Goal: Task Accomplishment & Management: Manage account settings

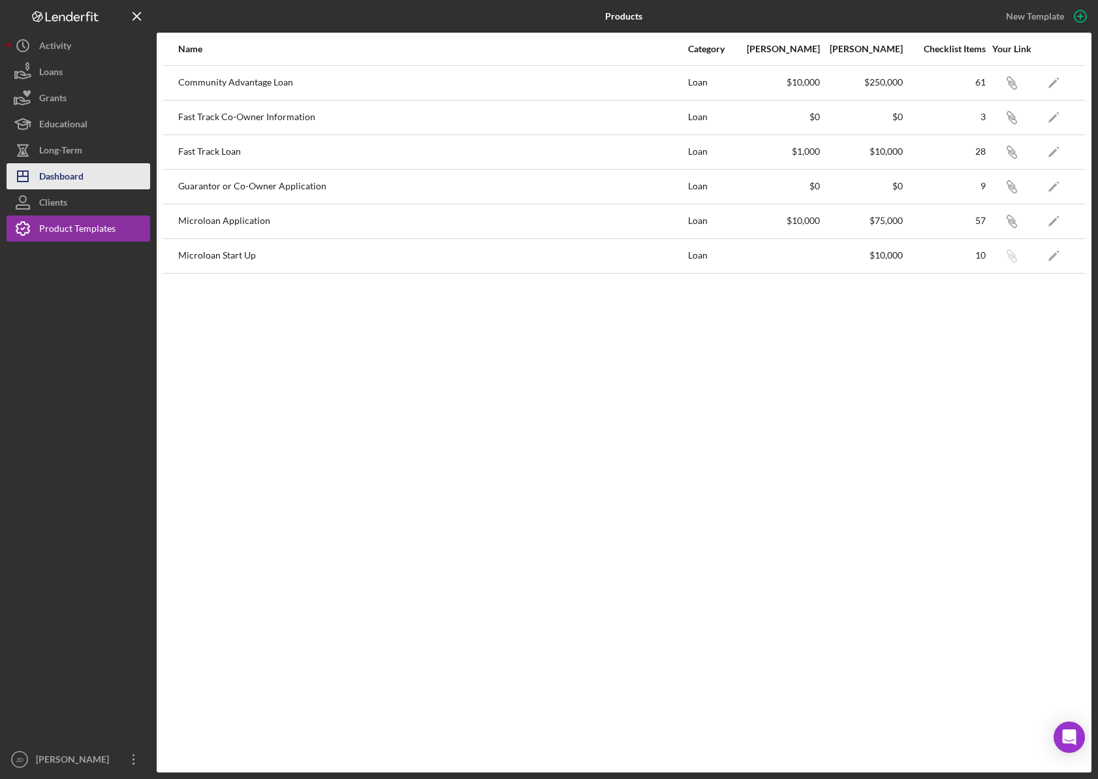
click at [74, 181] on div "Dashboard" at bounding box center [61, 177] width 44 height 29
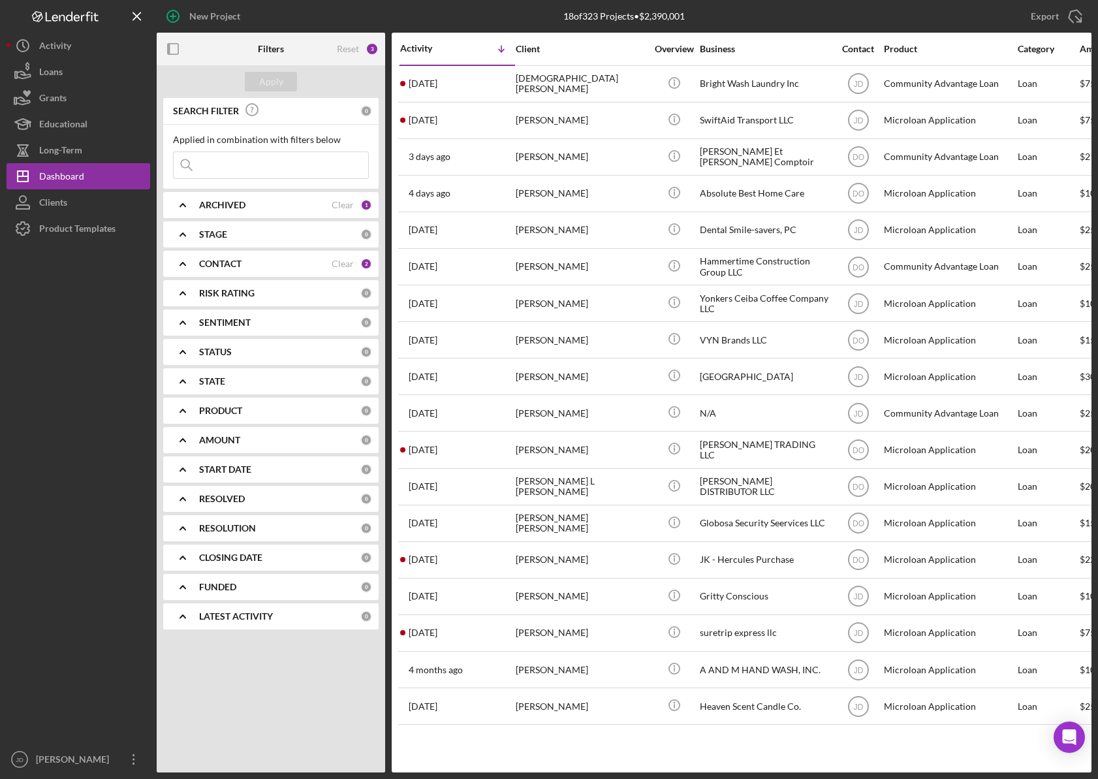
click at [185, 262] on icon "Icon/Expander" at bounding box center [183, 263] width 33 height 33
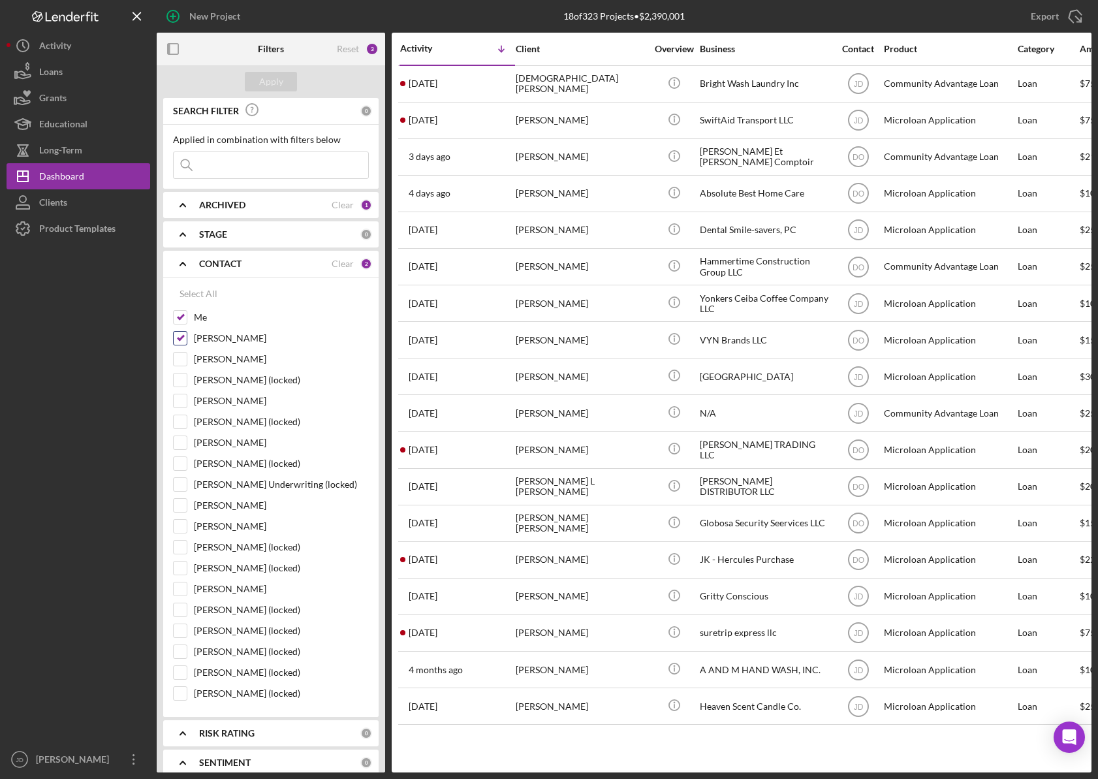
click at [178, 334] on input "[PERSON_NAME]" at bounding box center [180, 338] width 13 height 13
checkbox input "false"
click at [178, 313] on input "Me" at bounding box center [180, 317] width 13 height 13
checkbox input "false"
click at [180, 443] on input "[PERSON_NAME]" at bounding box center [180, 442] width 13 height 13
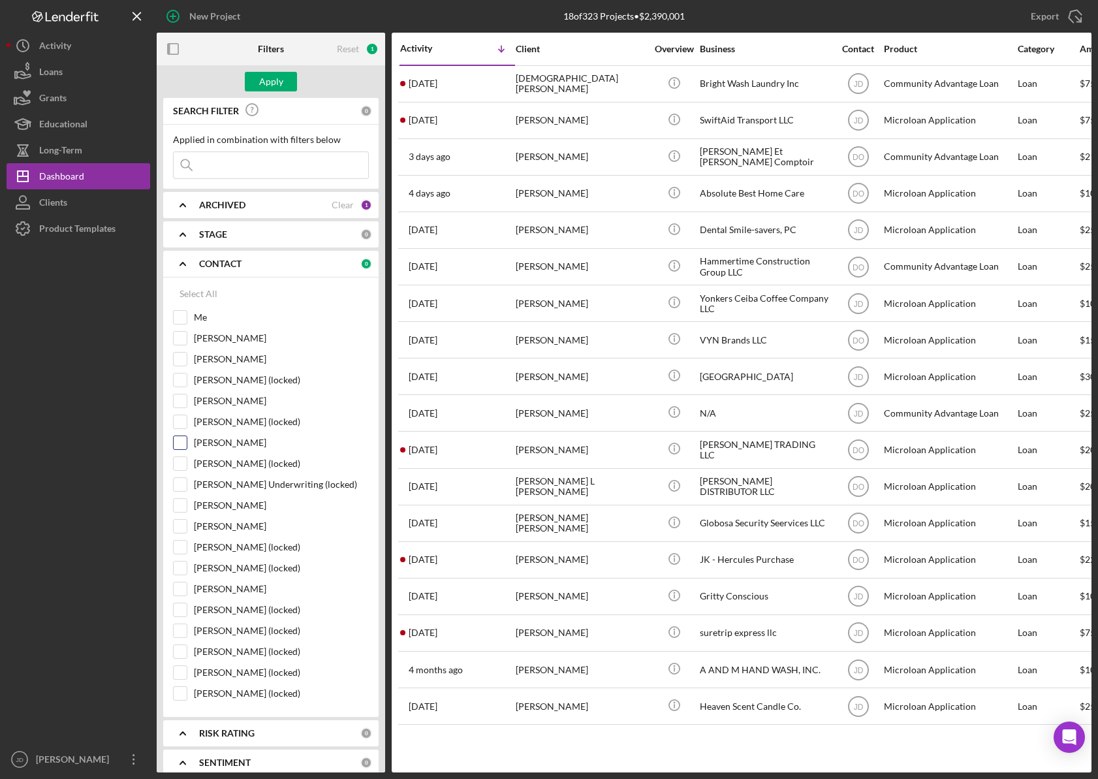
checkbox input "true"
click at [279, 82] on div "Apply" at bounding box center [271, 82] width 24 height 20
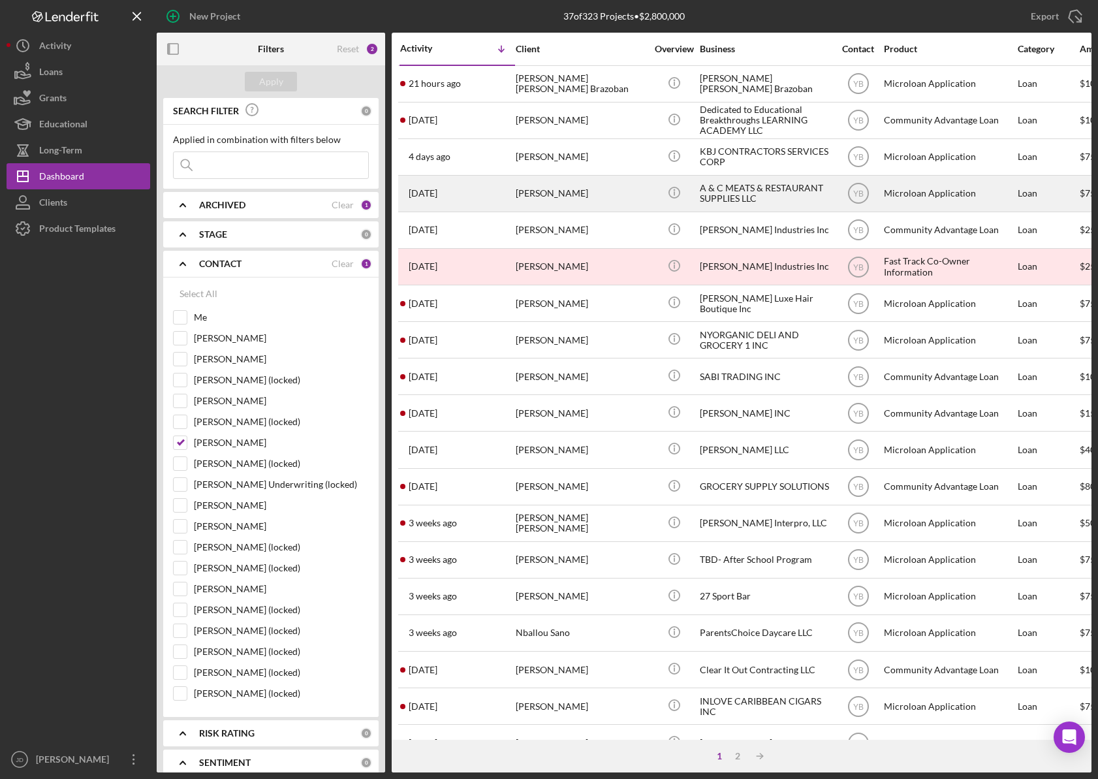
click at [542, 197] on div "[PERSON_NAME]" at bounding box center [581, 193] width 131 height 35
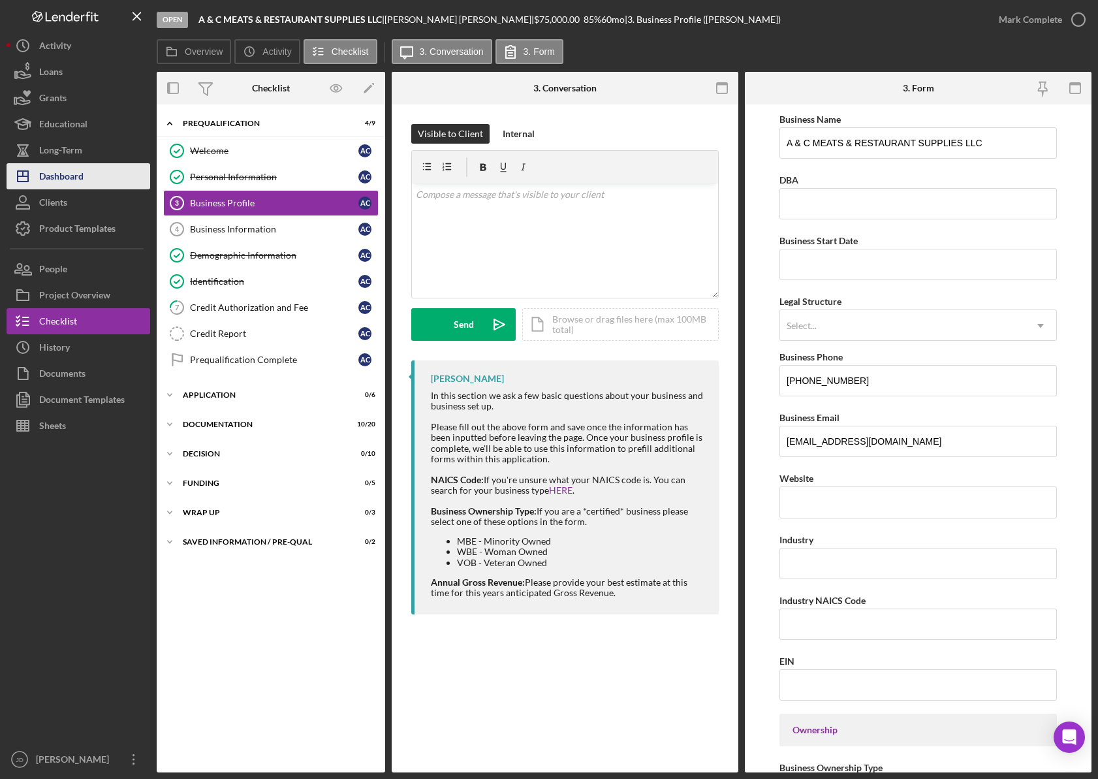
click at [59, 174] on div "Dashboard" at bounding box center [61, 177] width 44 height 29
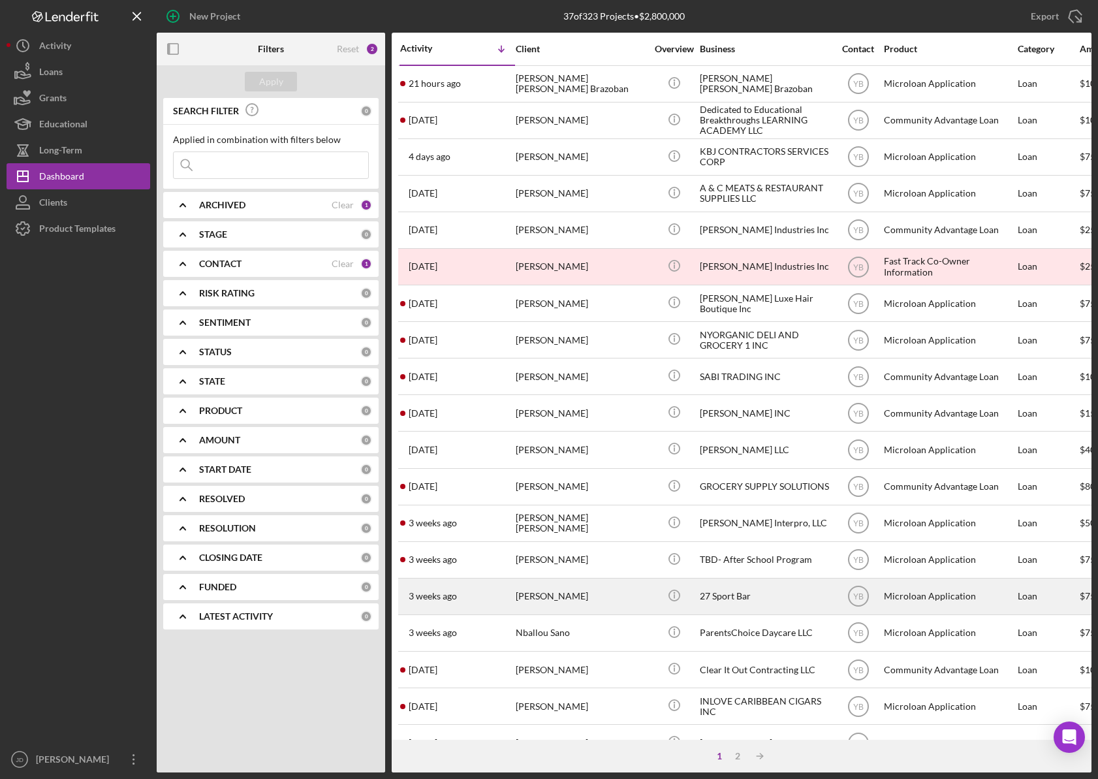
click at [571, 596] on div "[PERSON_NAME]" at bounding box center [581, 596] width 131 height 35
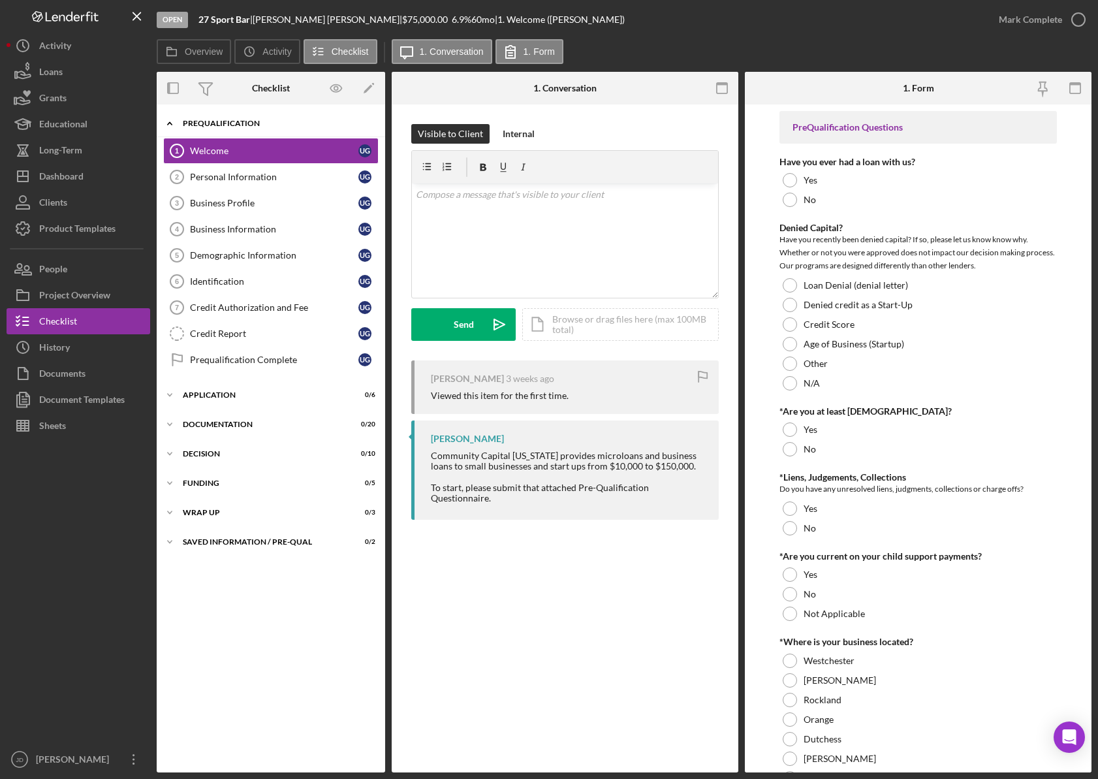
click at [168, 121] on icon "Icon/Expander" at bounding box center [170, 123] width 26 height 26
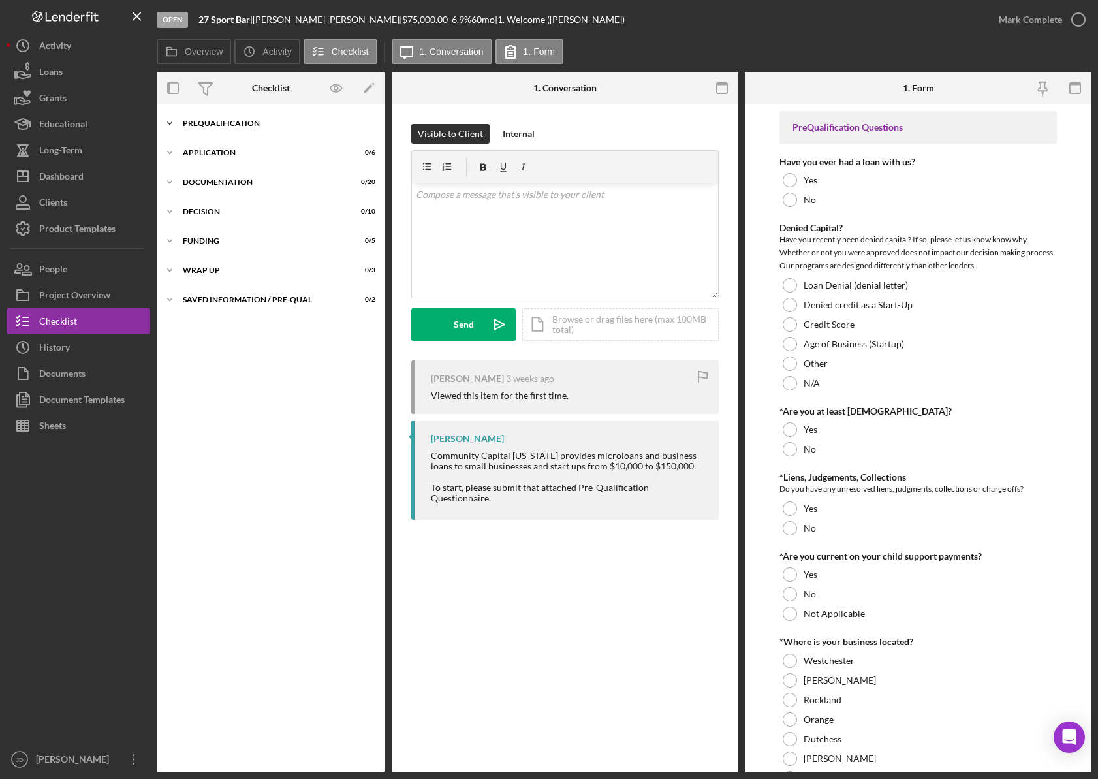
click at [169, 121] on icon "Icon/Expander" at bounding box center [170, 123] width 26 height 26
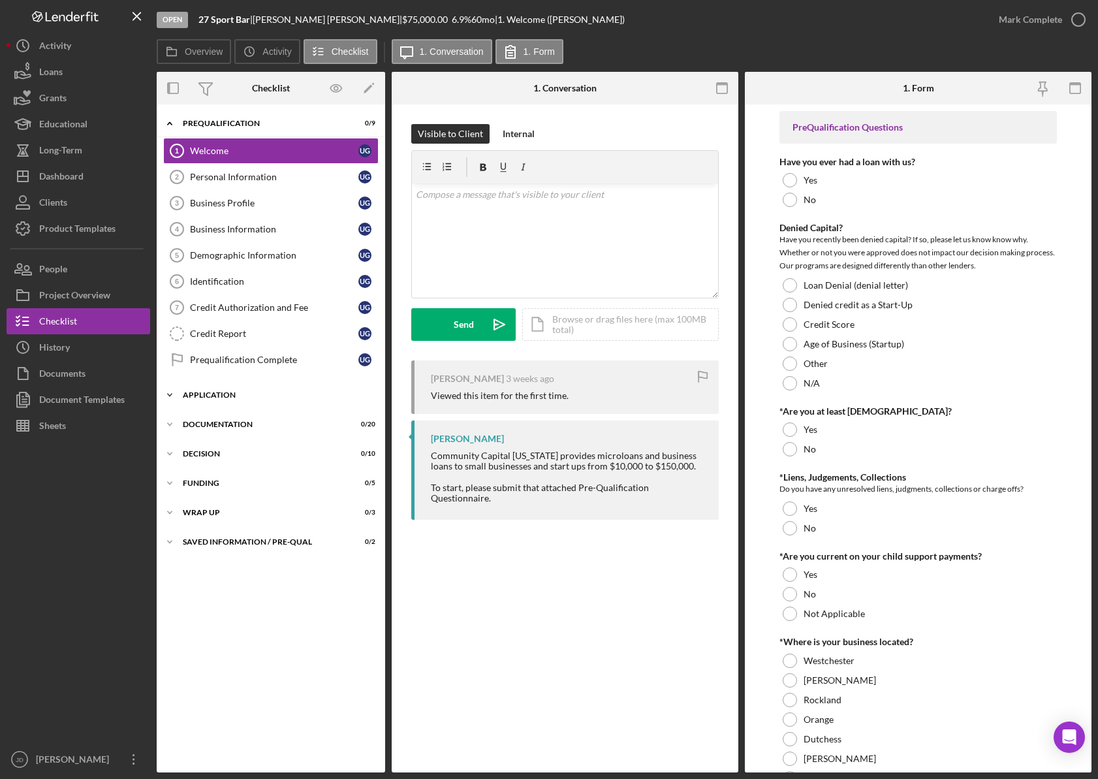
click at [168, 393] on icon "Icon/Expander" at bounding box center [170, 395] width 26 height 26
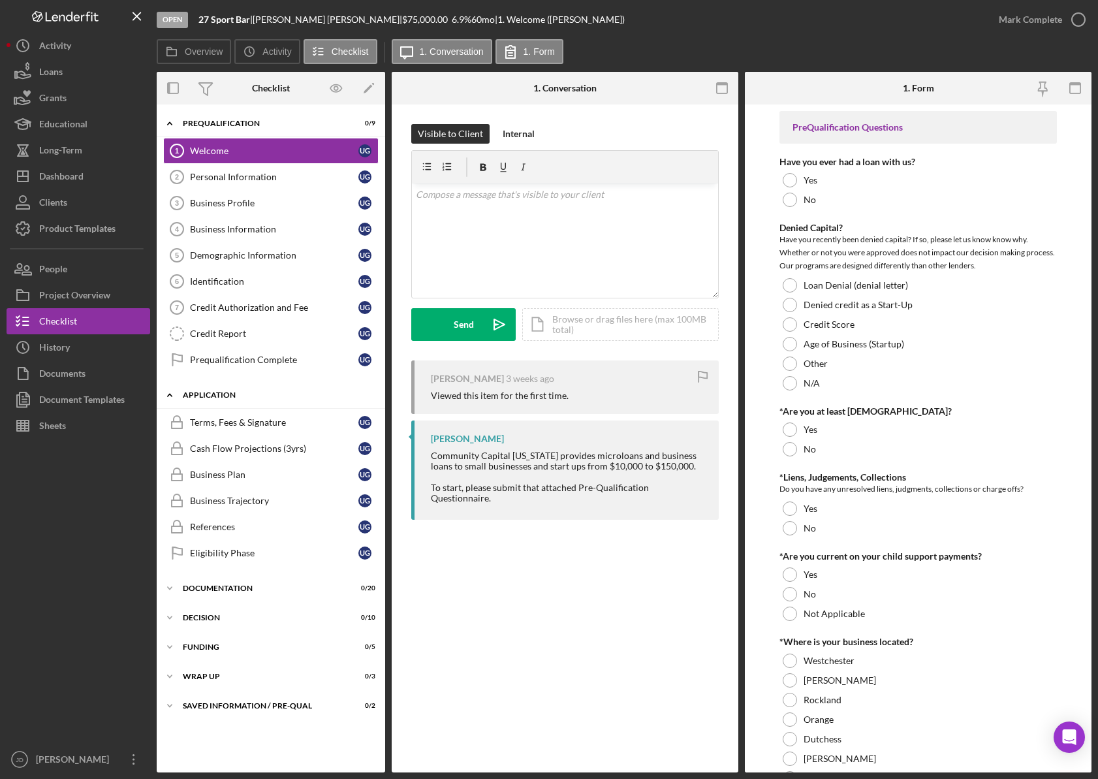
click at [171, 392] on icon "Icon/Expander" at bounding box center [170, 395] width 26 height 26
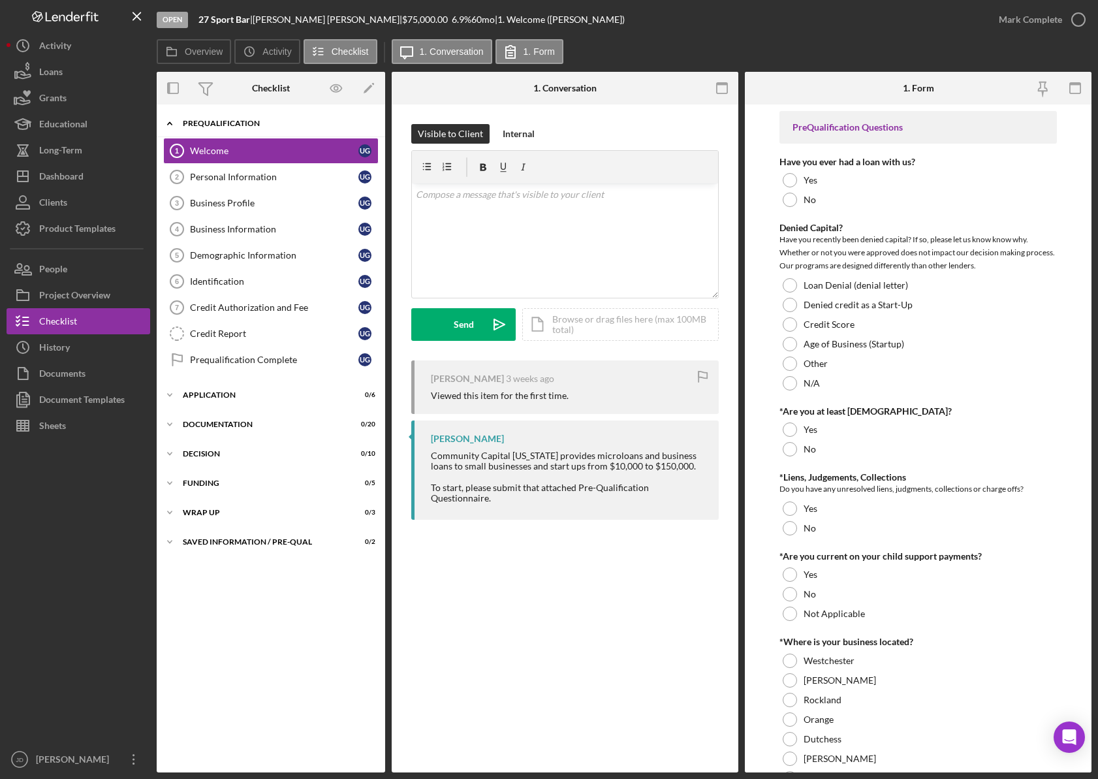
click at [170, 123] on polyline at bounding box center [170, 123] width 4 height 3
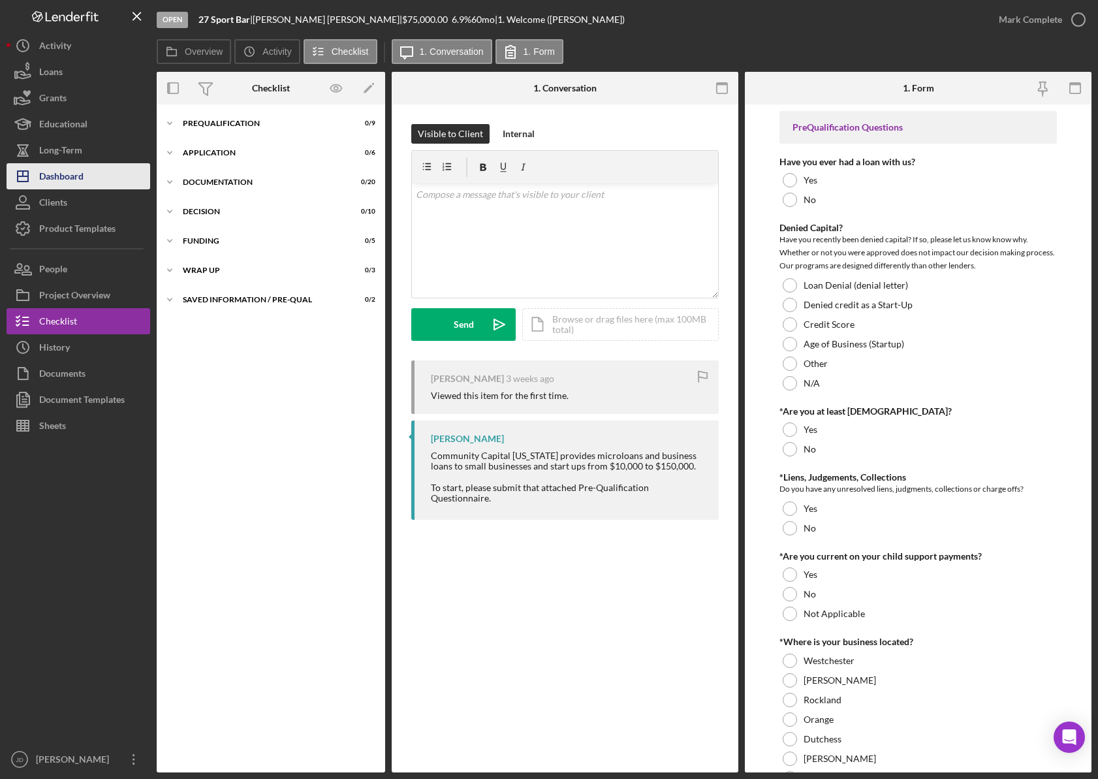
click at [70, 185] on div "Dashboard" at bounding box center [61, 177] width 44 height 29
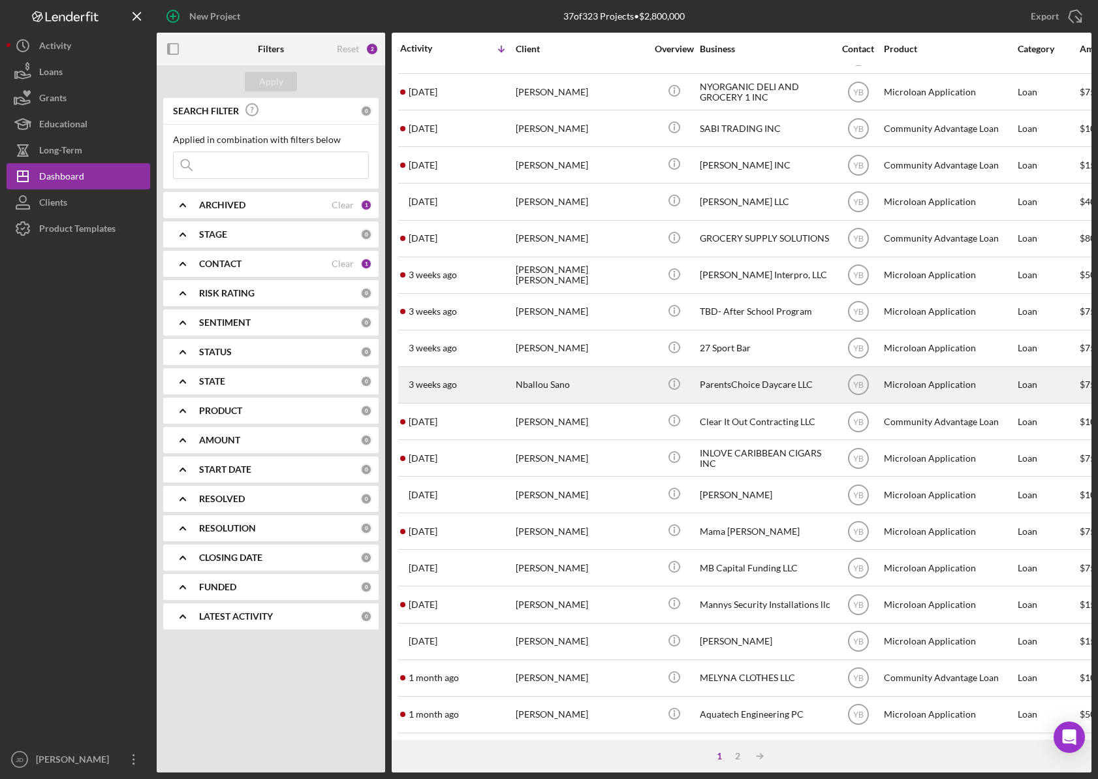
scroll to position [258, 0]
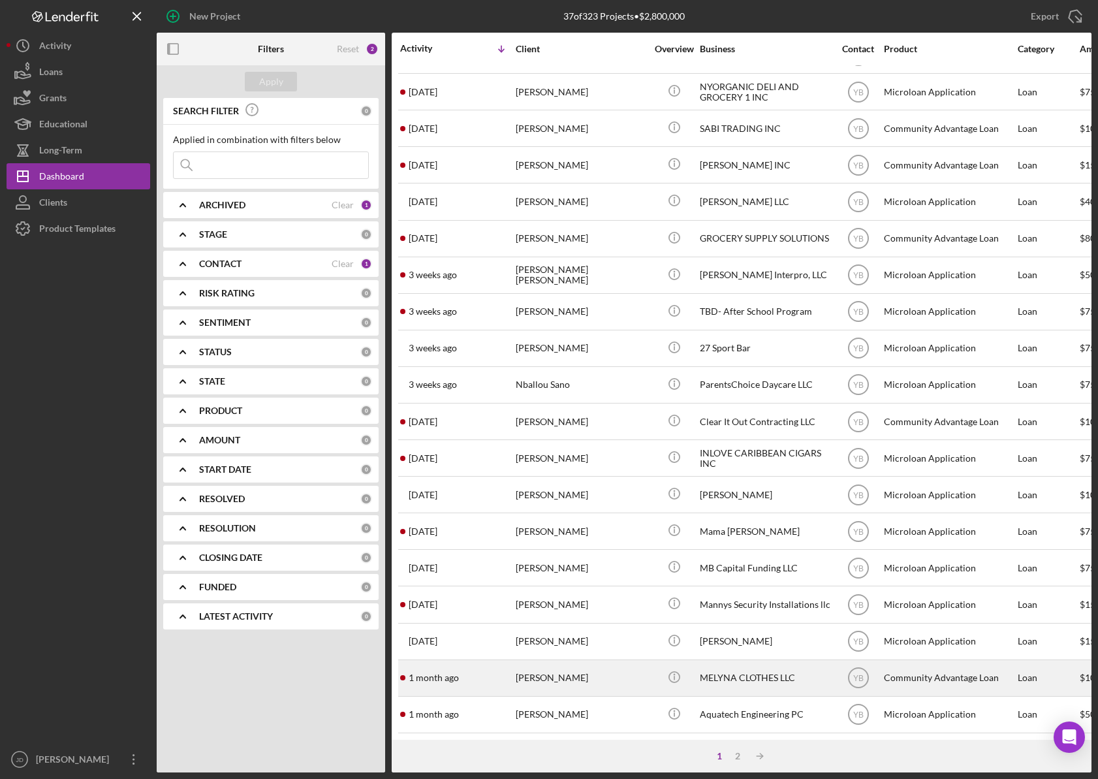
click at [445, 673] on time "1 month ago" at bounding box center [434, 678] width 50 height 10
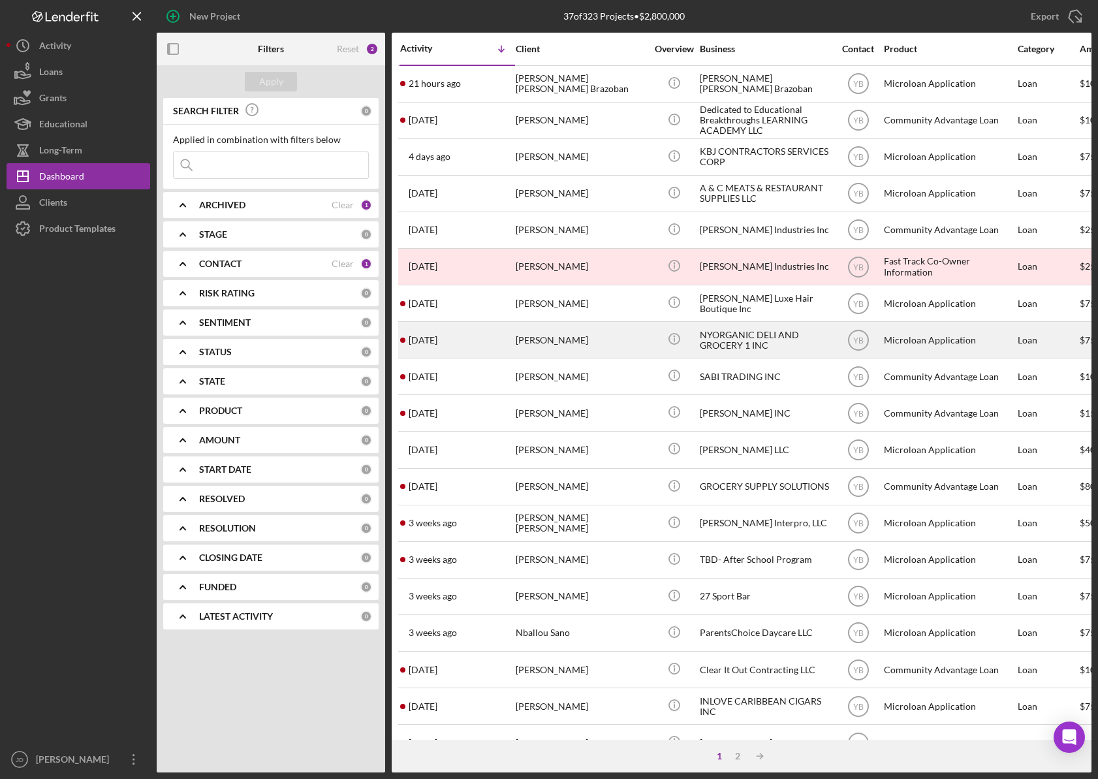
click at [562, 342] on div "[PERSON_NAME]" at bounding box center [581, 340] width 131 height 35
